Goal: Task Accomplishment & Management: Use online tool/utility

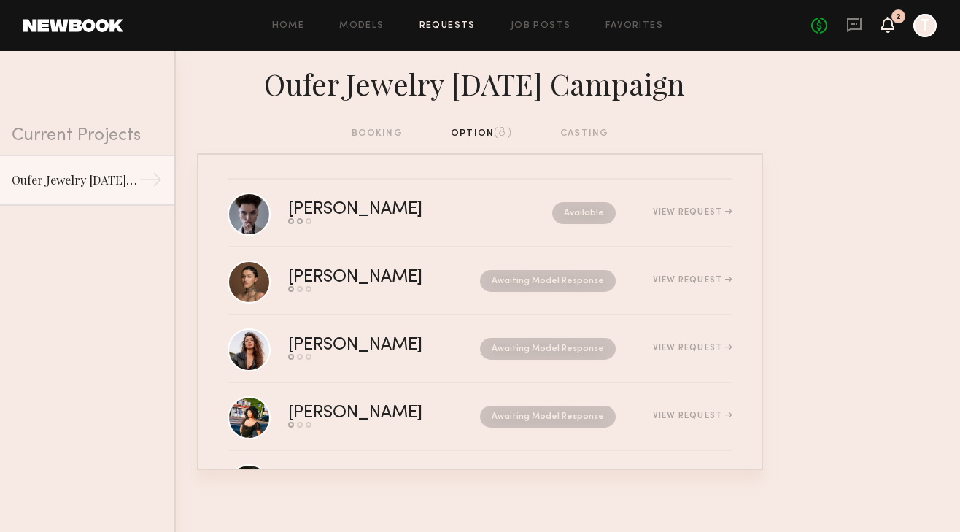
click at [884, 28] on icon at bounding box center [888, 24] width 12 height 10
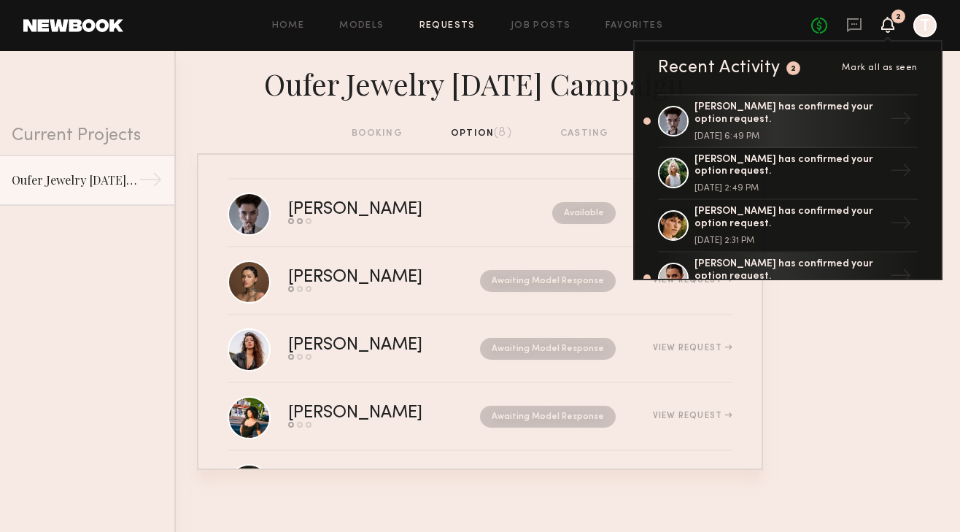
click at [849, 368] on nb-requests-list-container "[PERSON_NAME] Send request Model response Book model Available View Request [PE…" at bounding box center [480, 311] width 960 height 317
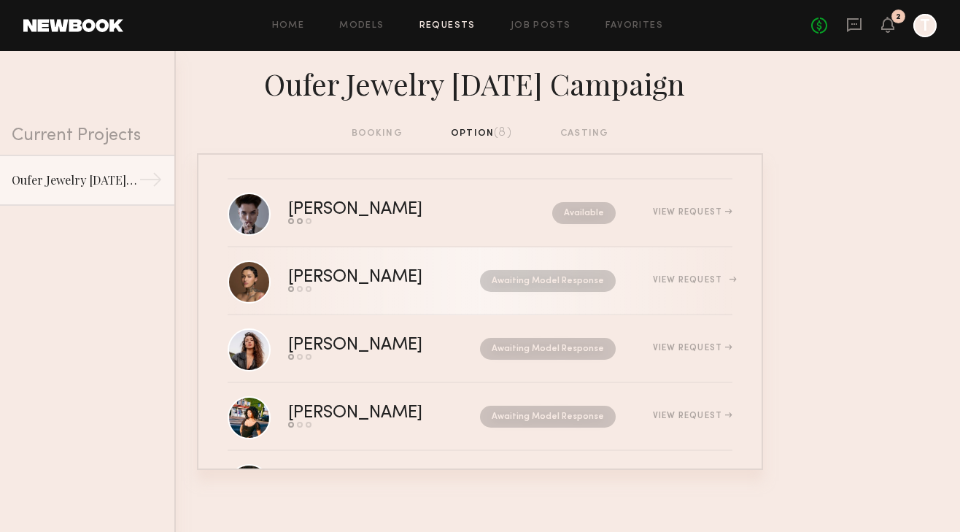
click at [581, 275] on nb-request-status "Awaiting Model Response" at bounding box center [548, 281] width 136 height 22
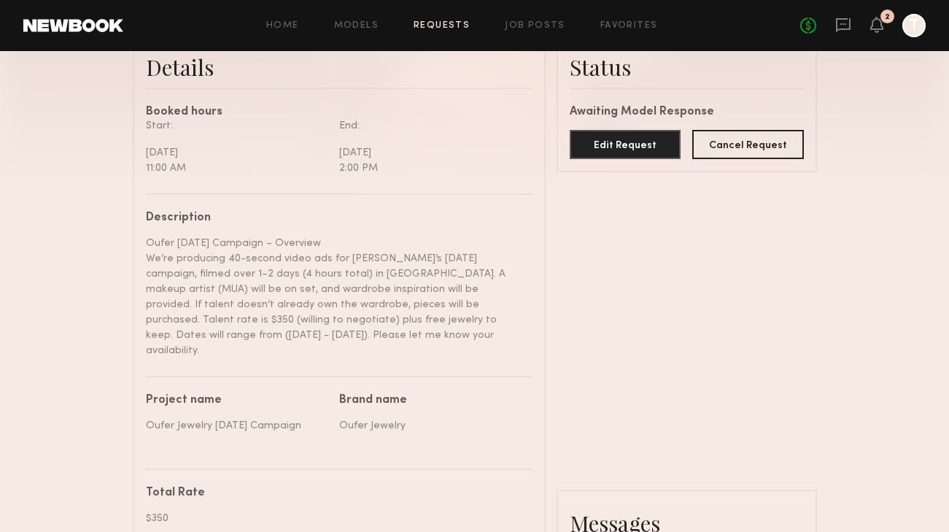
scroll to position [26, 0]
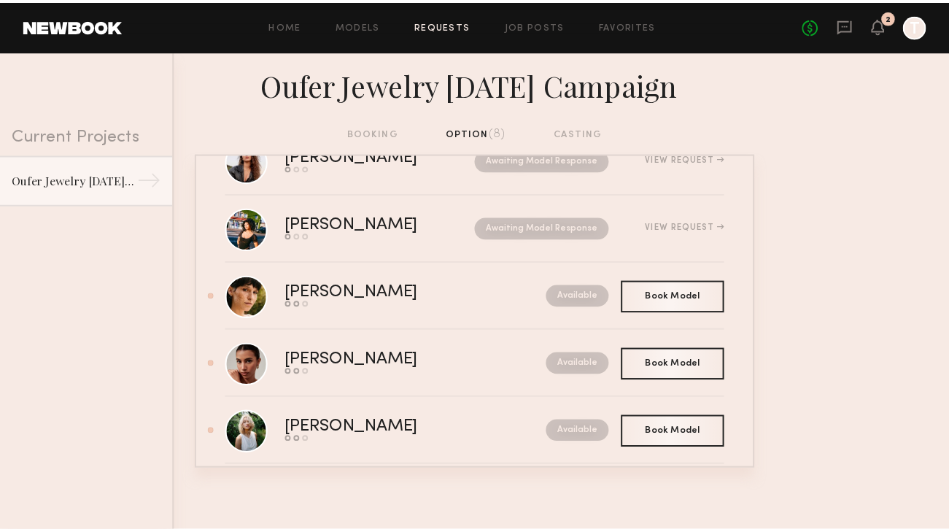
scroll to position [223, 0]
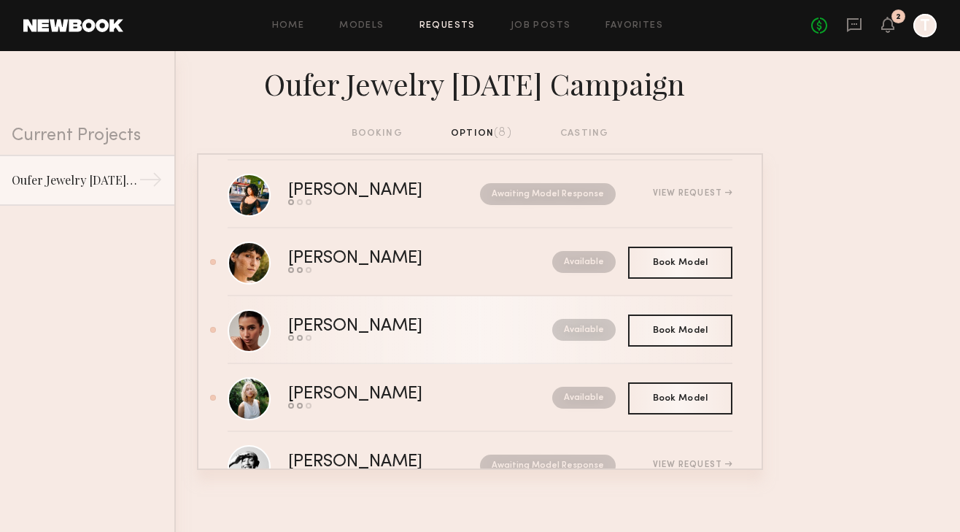
click at [491, 336] on div "Available" at bounding box center [551, 330] width 128 height 22
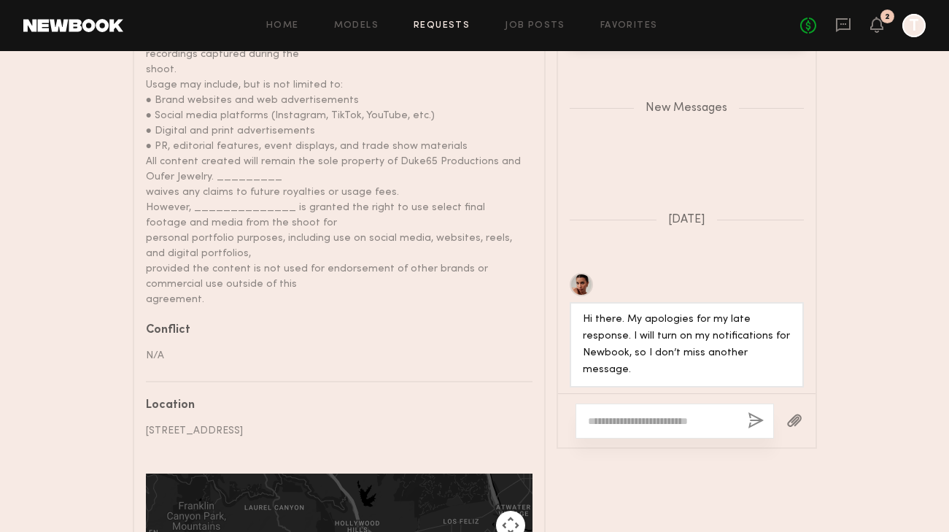
scroll to position [1009, 0]
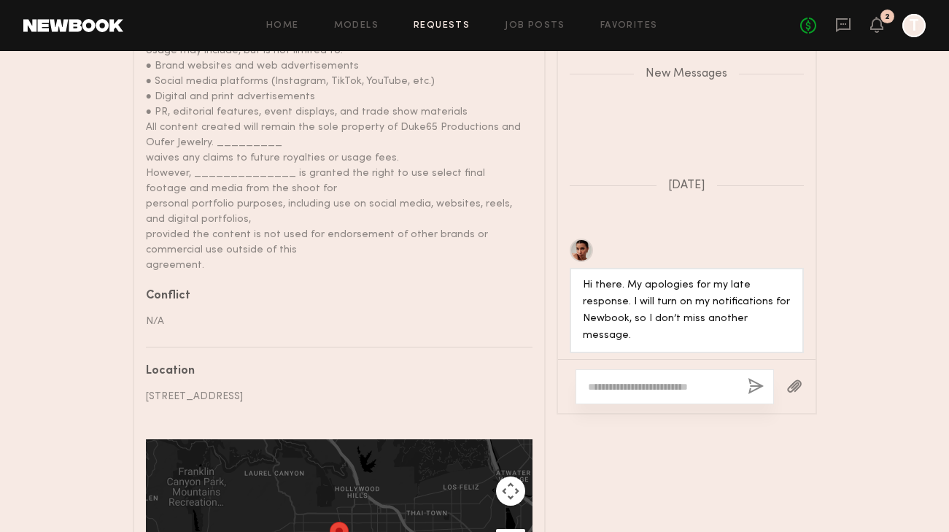
click at [635, 379] on textarea at bounding box center [662, 386] width 148 height 15
type textarea "****"
click at [752, 378] on button "button" at bounding box center [756, 387] width 16 height 18
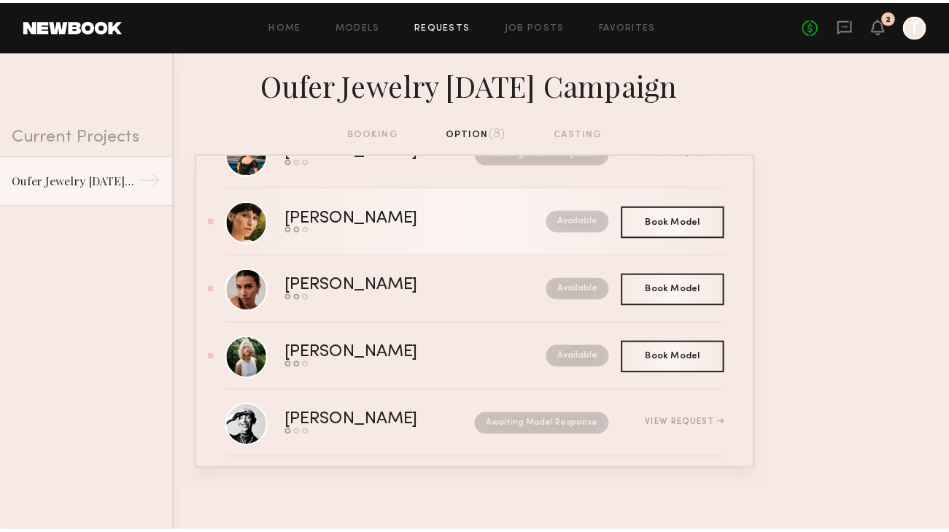
scroll to position [274, 0]
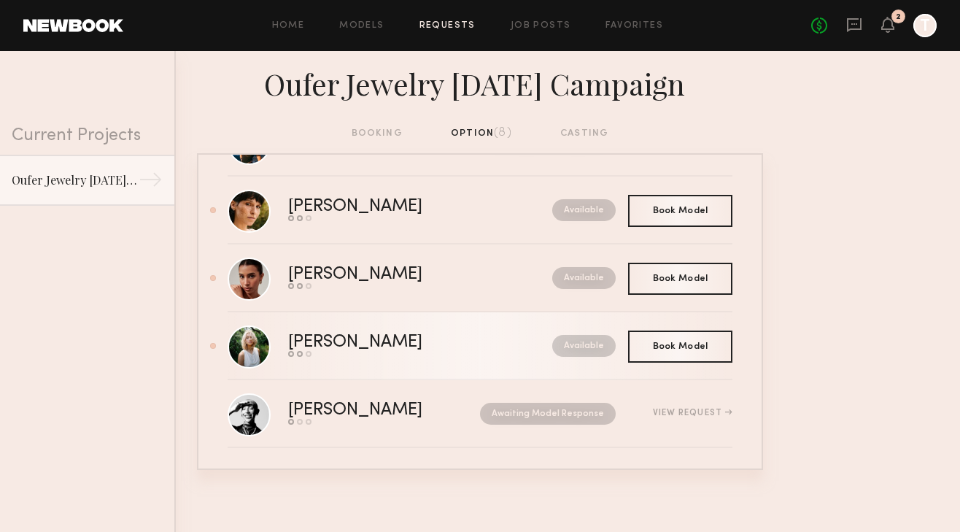
click at [377, 341] on div "[PERSON_NAME]" at bounding box center [387, 342] width 199 height 17
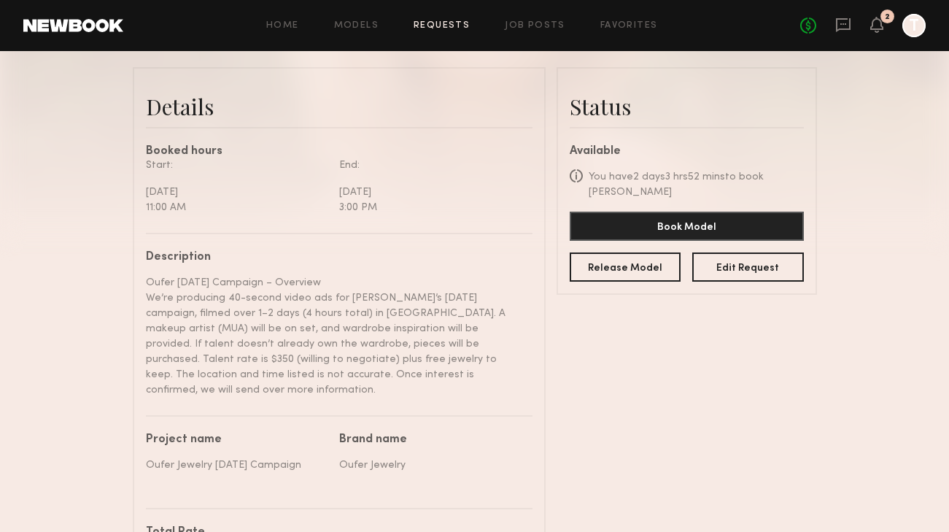
scroll to position [344, 0]
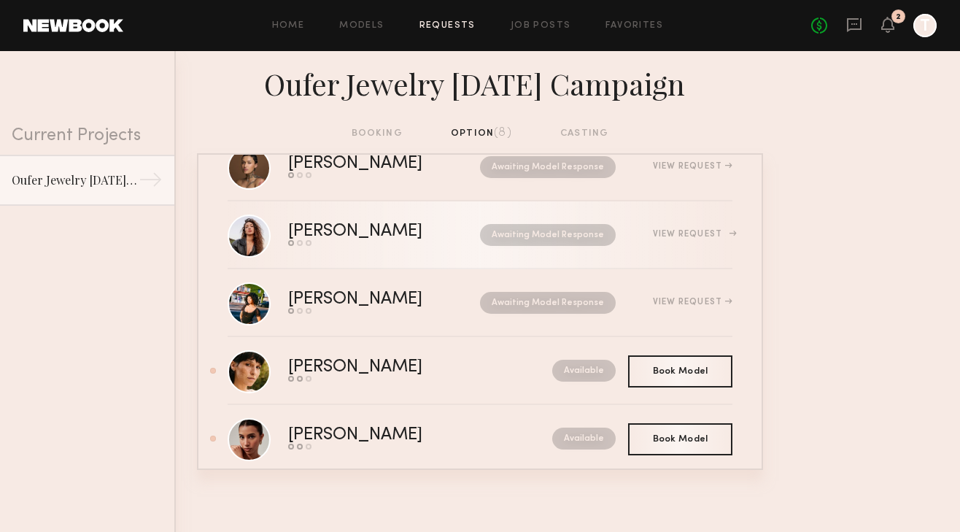
scroll to position [132, 0]
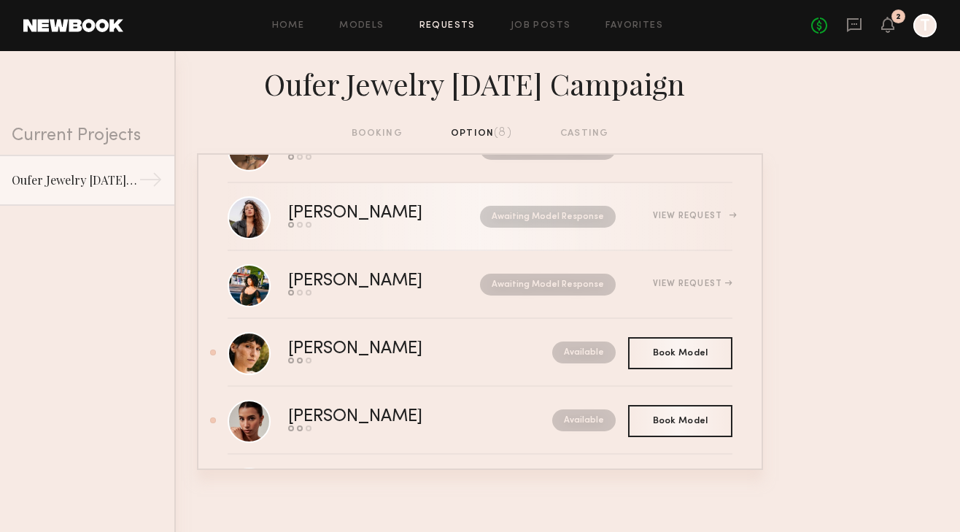
click at [369, 225] on div "Send request Model response Book model" at bounding box center [369, 225] width 163 height 6
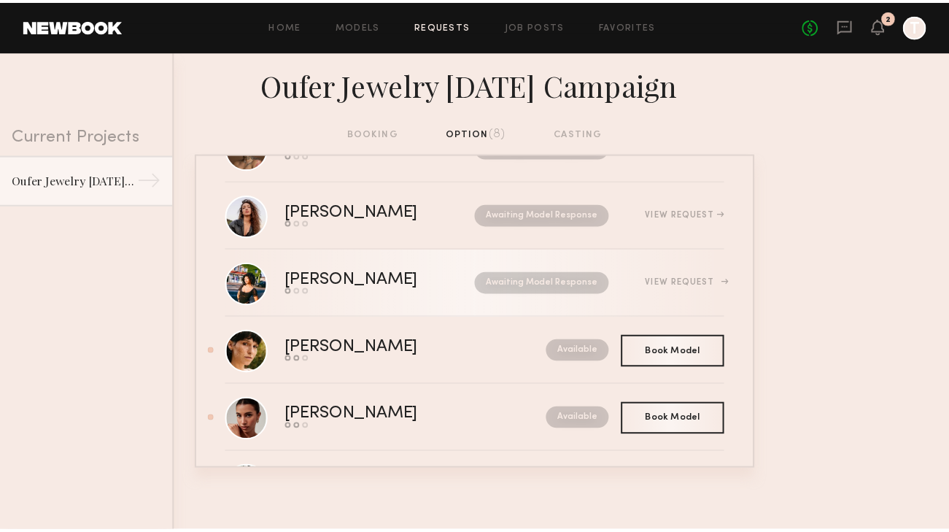
scroll to position [131, 0]
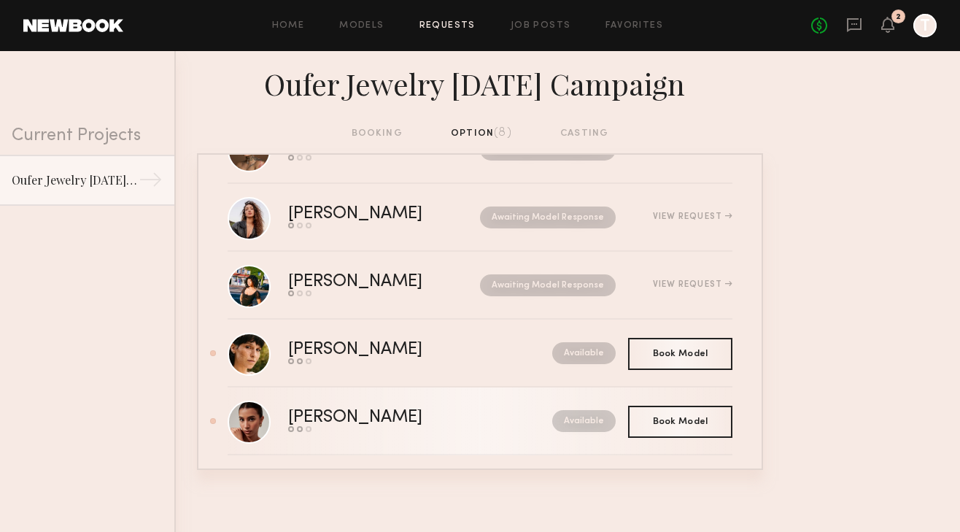
click at [417, 416] on div "[PERSON_NAME]" at bounding box center [387, 417] width 199 height 17
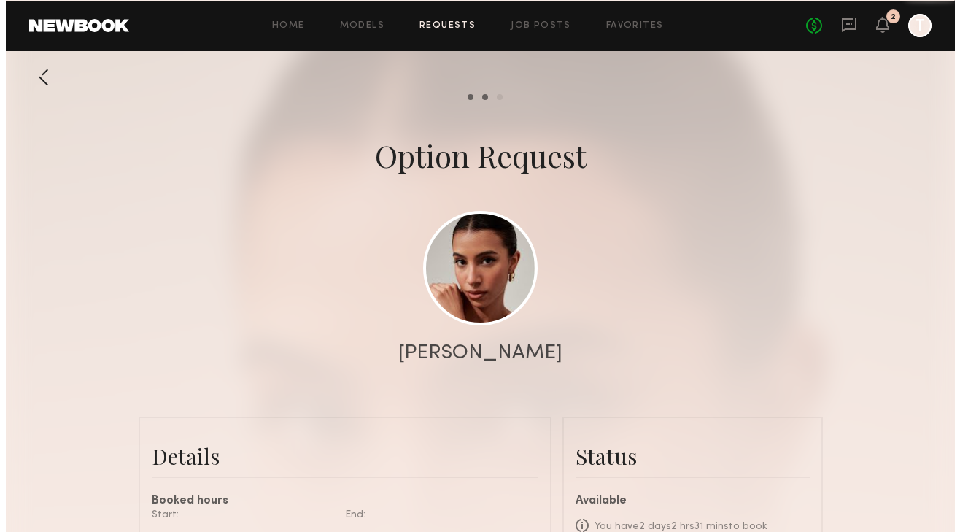
scroll to position [1037, 0]
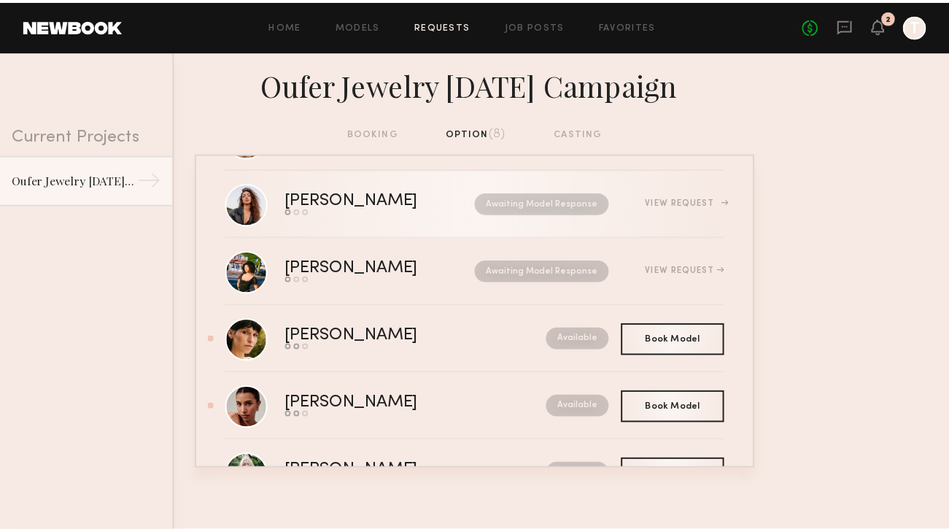
scroll to position [163, 0]
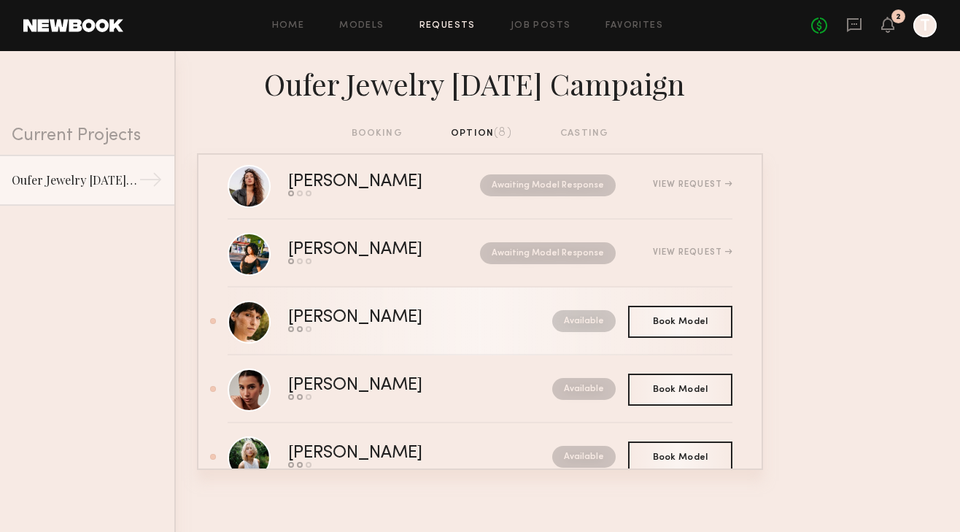
click at [417, 320] on div "[PERSON_NAME]" at bounding box center [387, 317] width 199 height 17
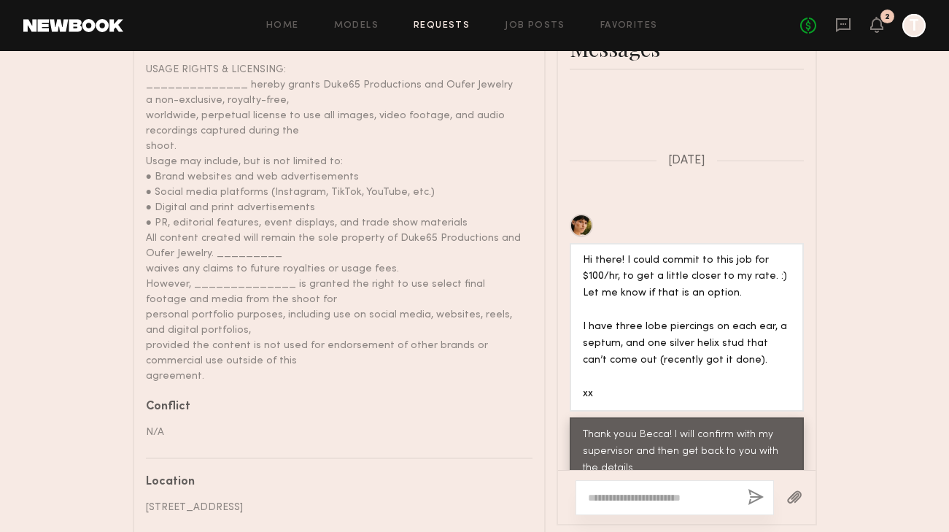
scroll to position [906, 0]
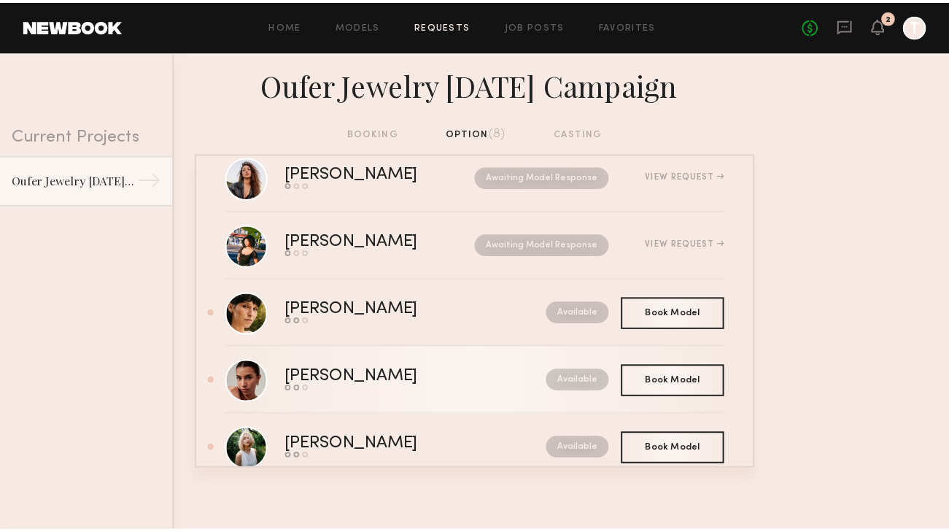
scroll to position [172, 0]
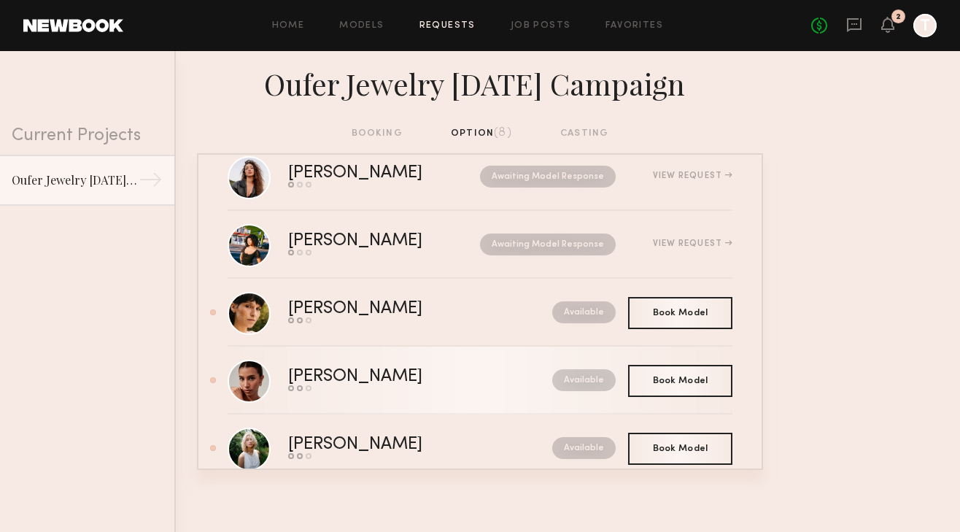
click at [402, 393] on link "[PERSON_NAME] Send request Model response Book model Available" at bounding box center [480, 381] width 505 height 68
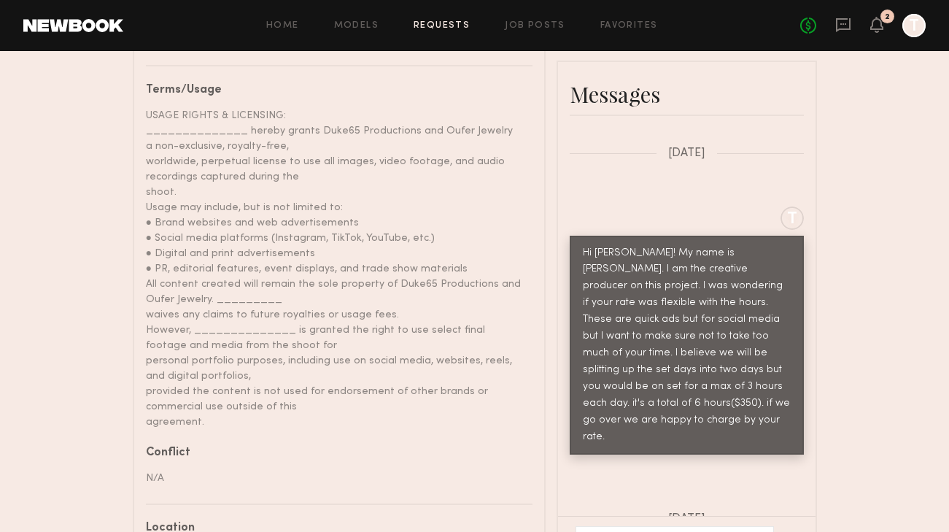
scroll to position [706, 0]
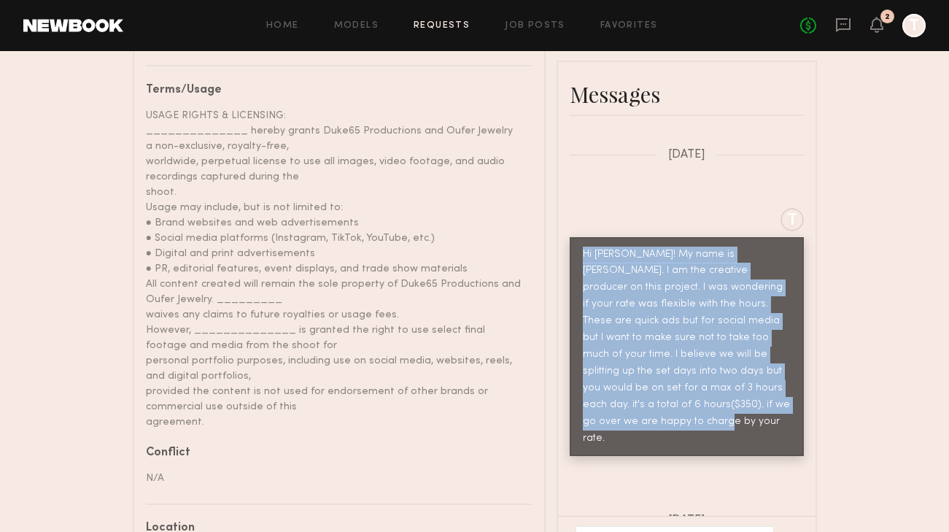
drag, startPoint x: 582, startPoint y: 216, endPoint x: 709, endPoint y: 392, distance: 216.9
click at [709, 392] on div "Hi [PERSON_NAME]! My name is [PERSON_NAME]. I am the creative producer on this …" at bounding box center [687, 347] width 208 height 201
copy div "Hi [PERSON_NAME]! My name is [PERSON_NAME]. I am the creative producer on this …"
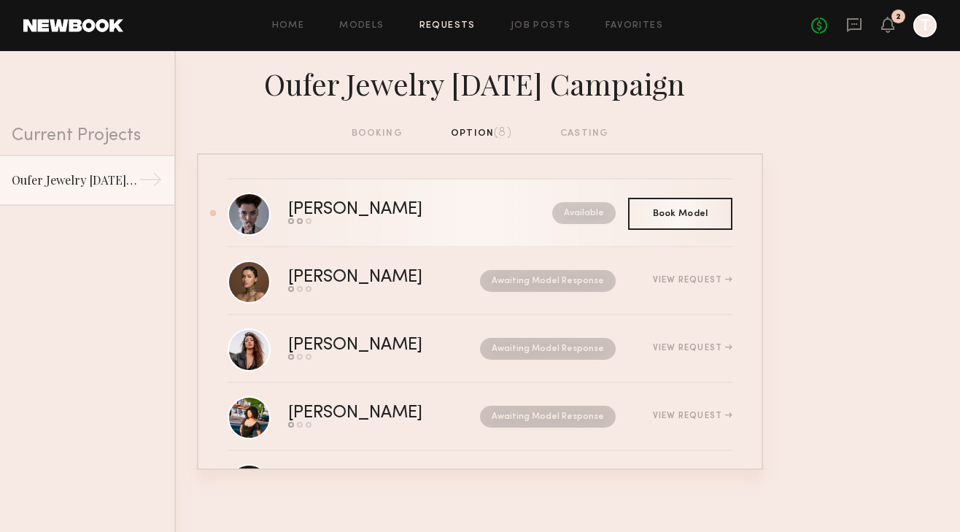
click at [378, 218] on div "Send request Model response Book model" at bounding box center [387, 221] width 199 height 6
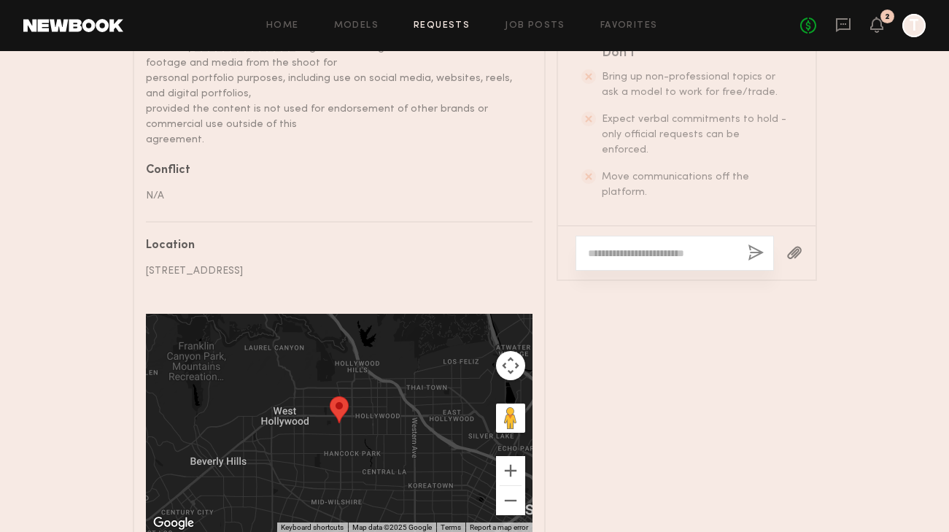
scroll to position [1166, 0]
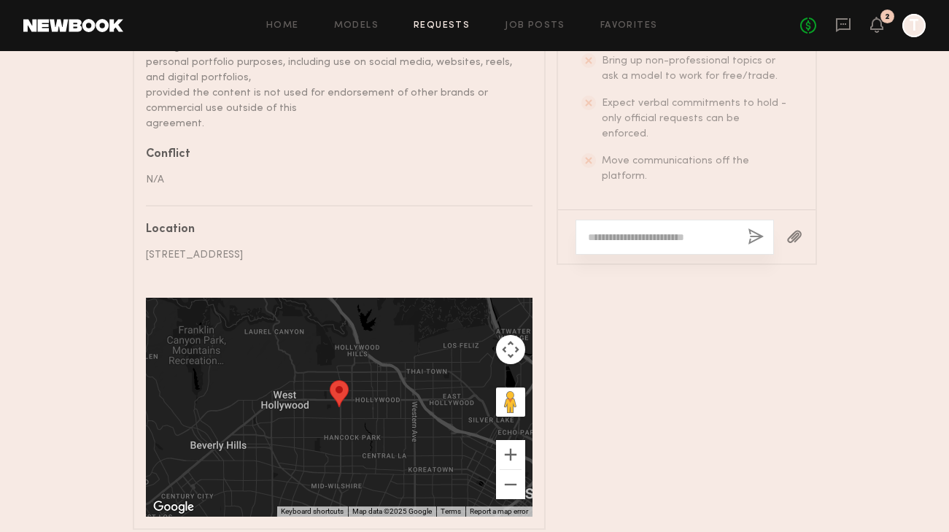
click at [618, 230] on textarea at bounding box center [662, 237] width 148 height 15
paste textarea "**********"
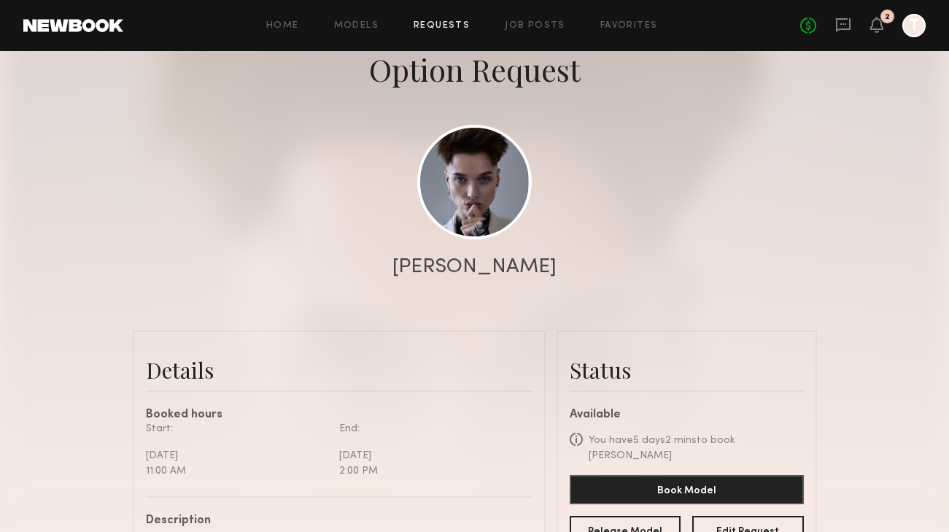
scroll to position [104, 0]
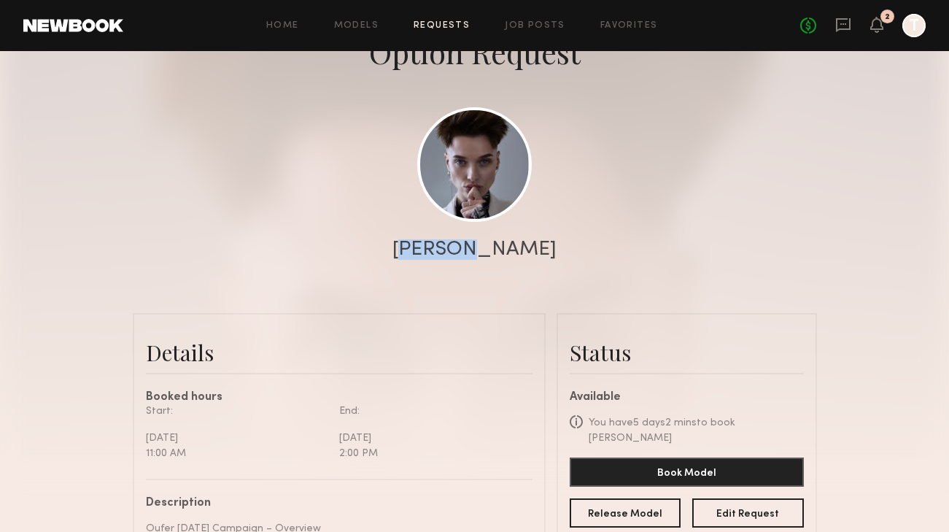
drag, startPoint x: 431, startPoint y: 250, endPoint x: 491, endPoint y: 252, distance: 59.9
click at [491, 252] on div "[PERSON_NAME]" at bounding box center [475, 249] width 164 height 20
copy div "[PERSON_NAME]"
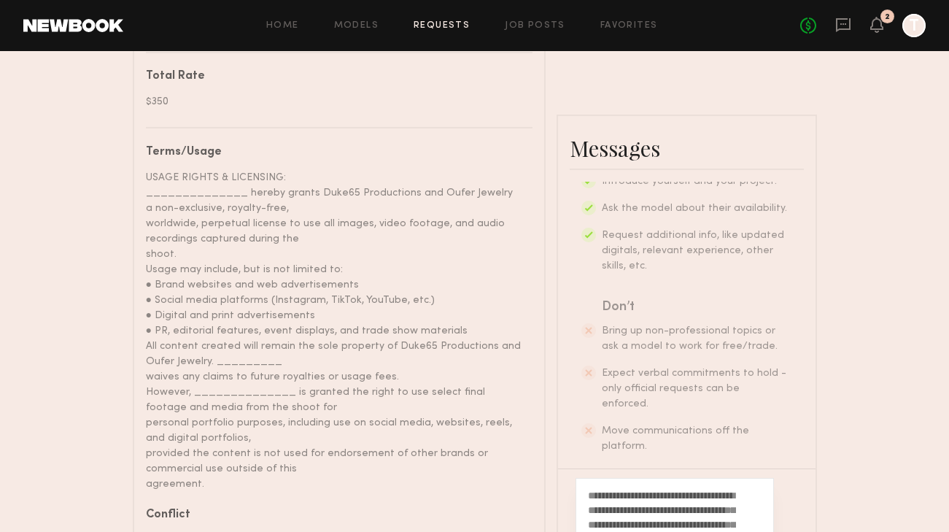
scroll to position [367, 0]
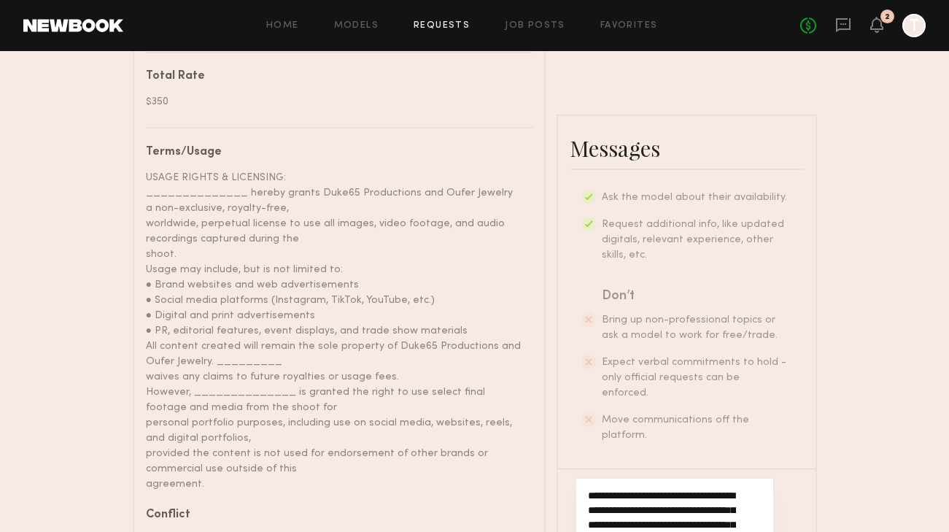
drag, startPoint x: 635, startPoint y: 481, endPoint x: 580, endPoint y: 484, distance: 55.6
drag, startPoint x: 600, startPoint y: 479, endPoint x: 636, endPoint y: 481, distance: 36.5
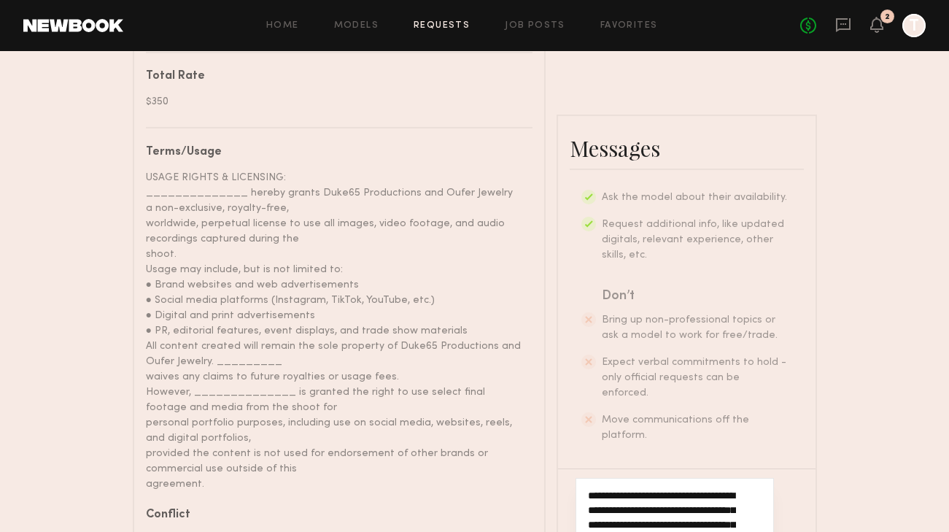
paste textarea
type textarea "**********"
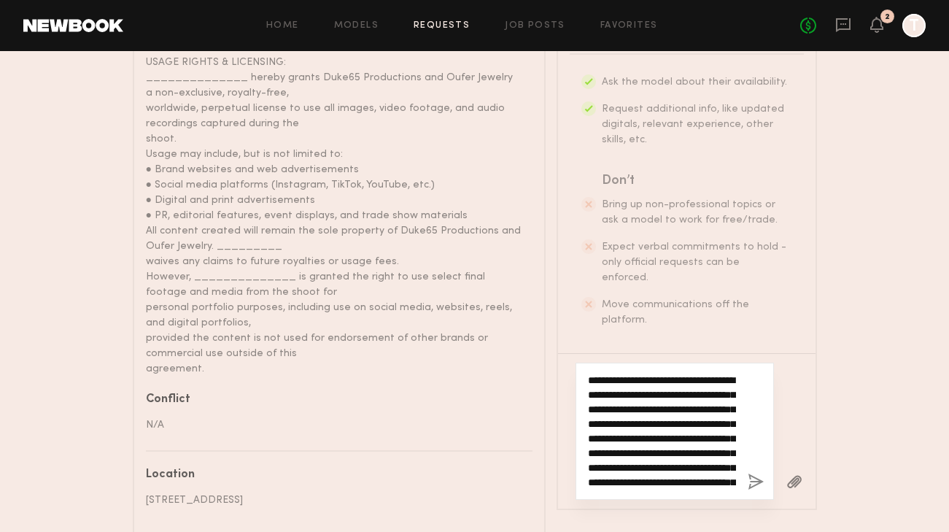
scroll to position [927, 0]
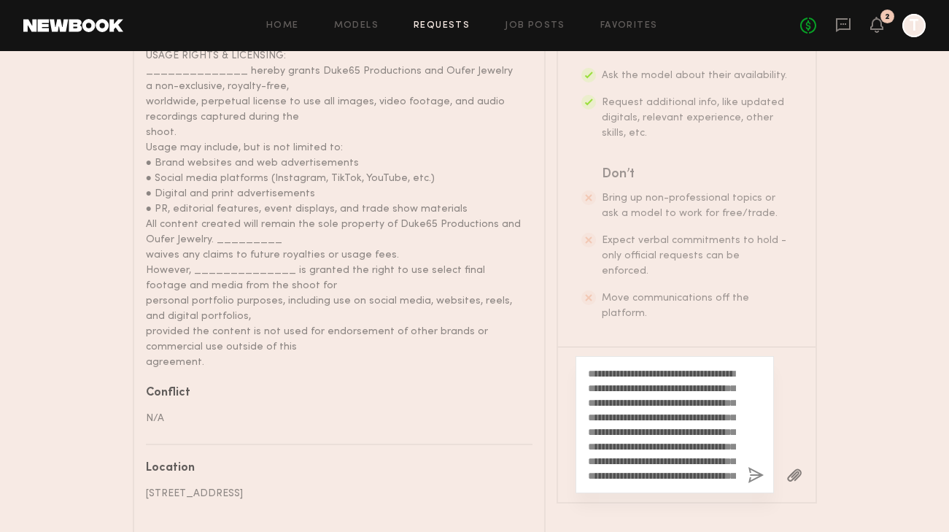
click at [751, 467] on button "button" at bounding box center [756, 476] width 16 height 18
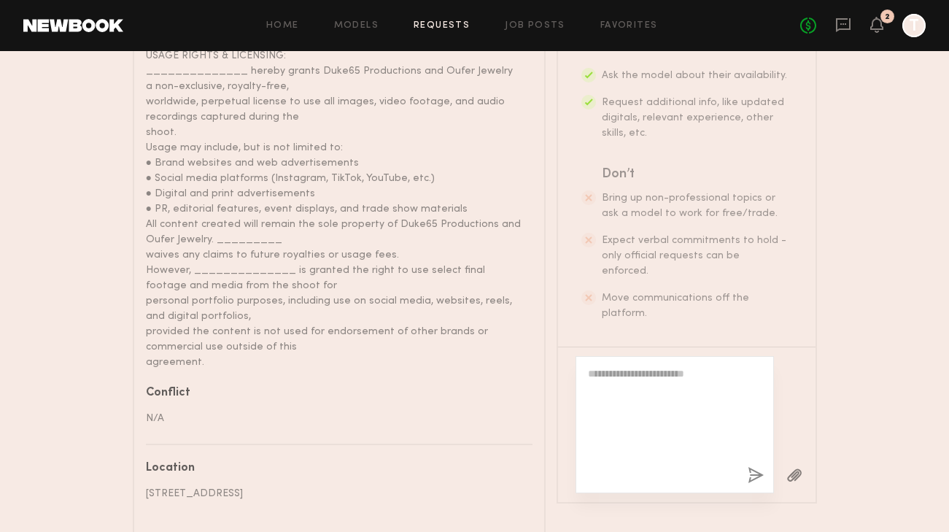
scroll to position [614, 0]
